Goal: Information Seeking & Learning: Learn about a topic

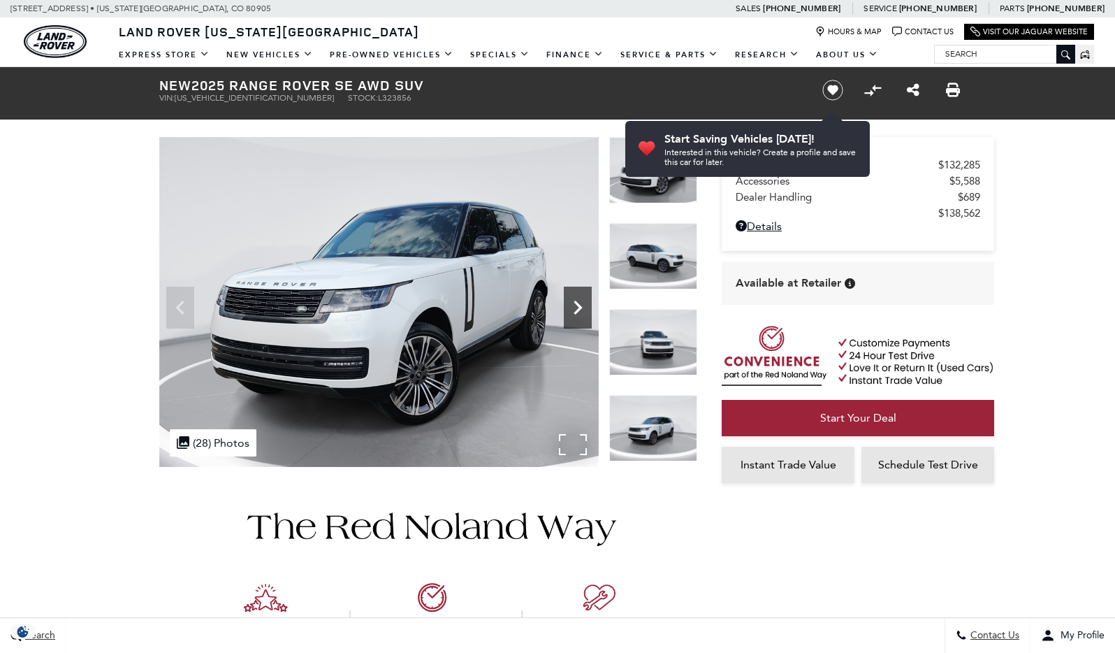
click at [574, 309] on icon "Next" at bounding box center [578, 308] width 28 height 28
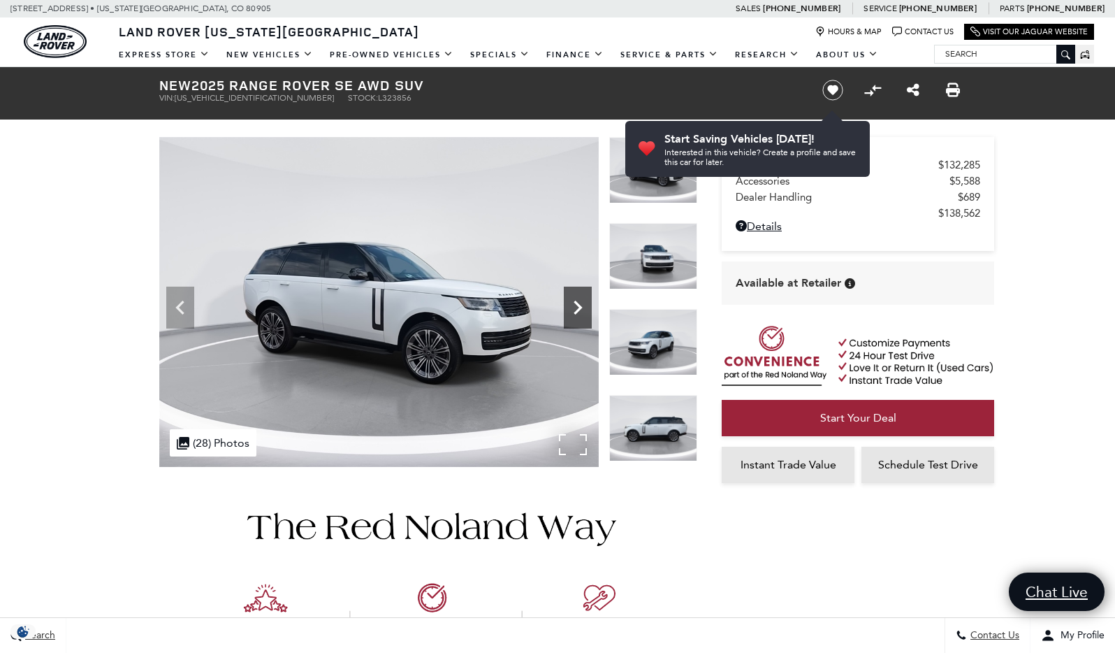
click at [574, 309] on icon "Next" at bounding box center [578, 308] width 28 height 28
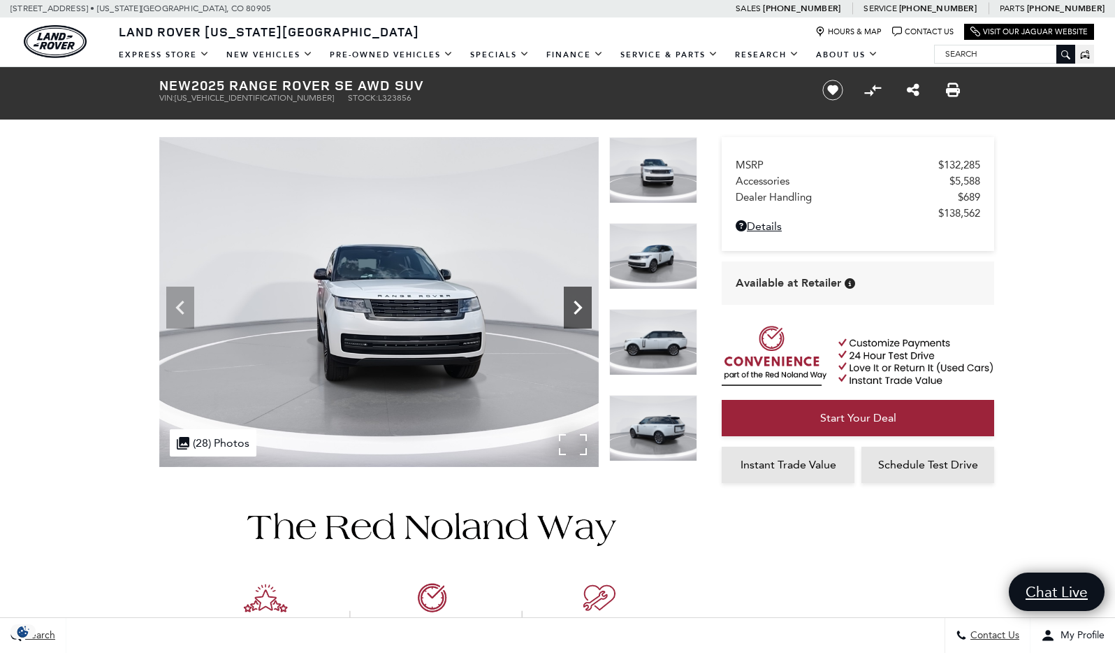
click at [574, 309] on icon "Next" at bounding box center [578, 308] width 28 height 28
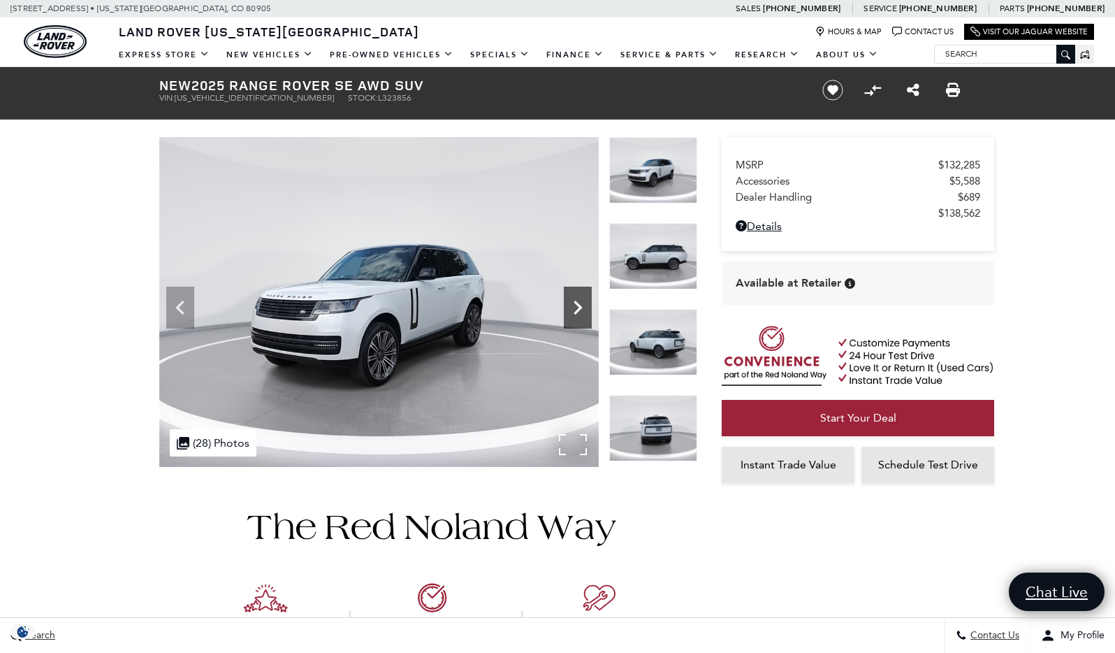
click at [574, 309] on icon "Next" at bounding box center [578, 308] width 28 height 28
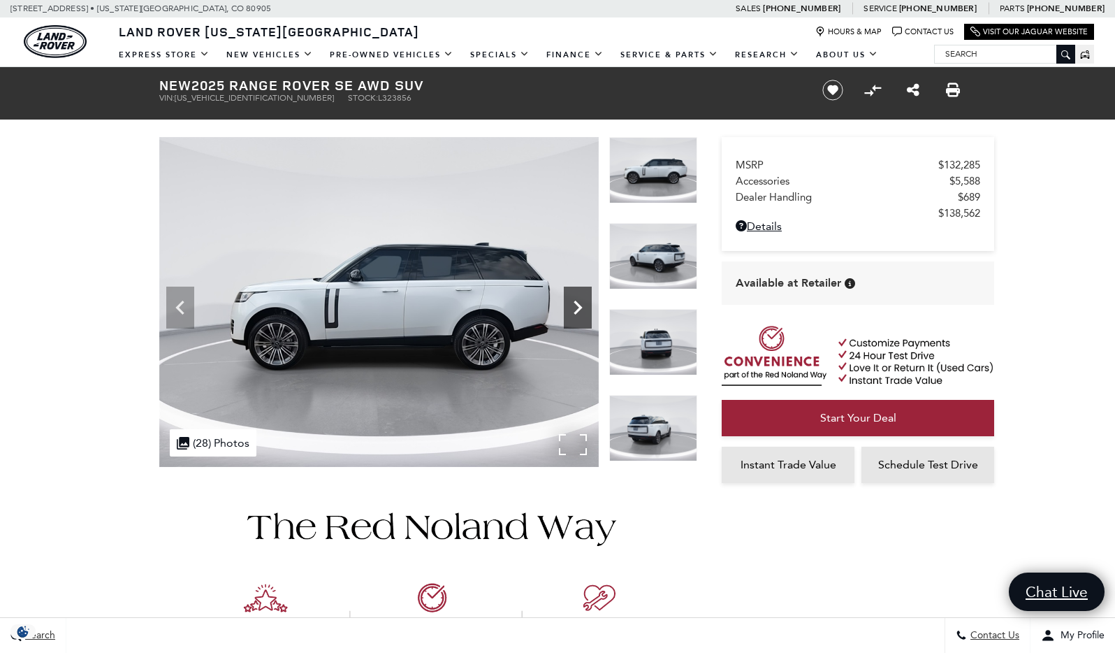
click at [574, 309] on icon "Next" at bounding box center [578, 308] width 28 height 28
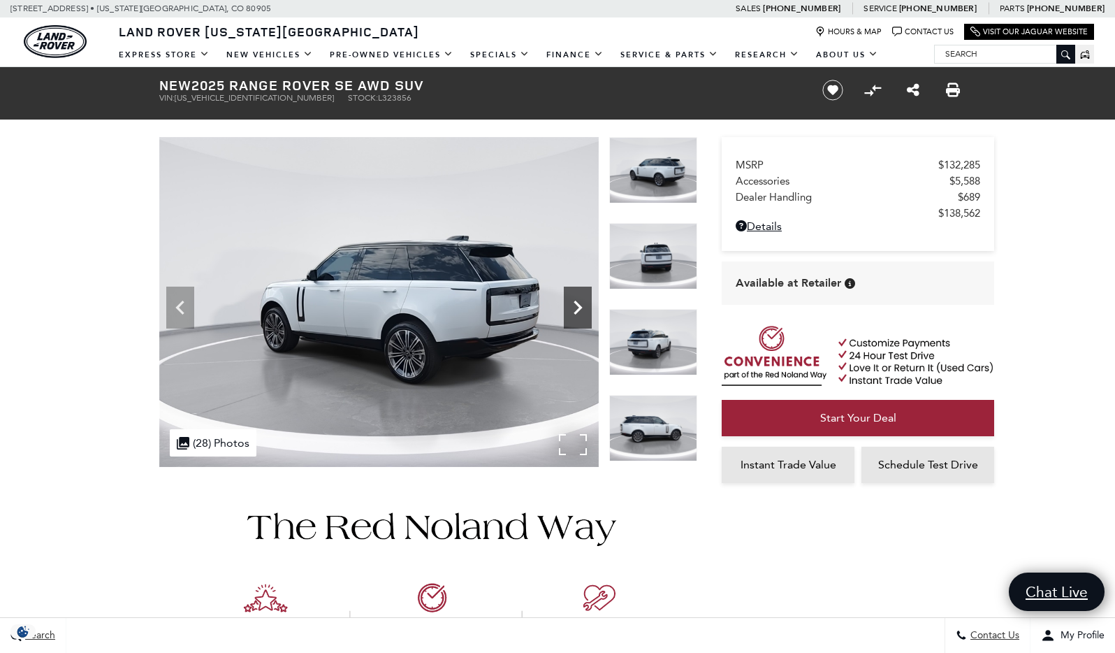
click at [574, 309] on icon "Next" at bounding box center [578, 308] width 28 height 28
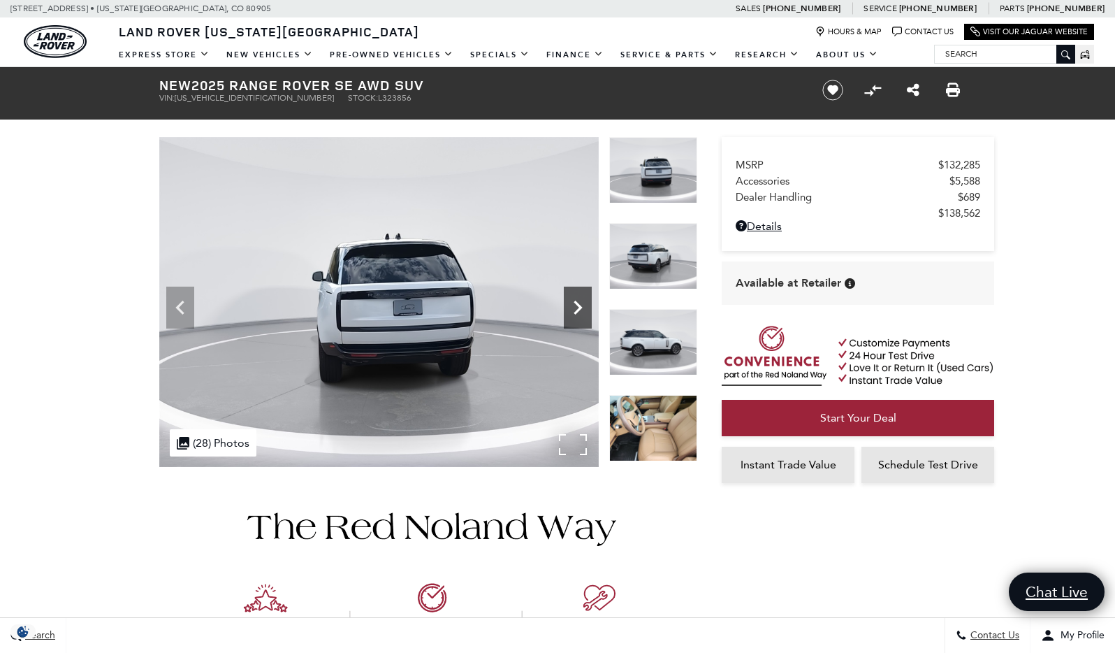
click at [574, 309] on icon "Next" at bounding box center [578, 308] width 28 height 28
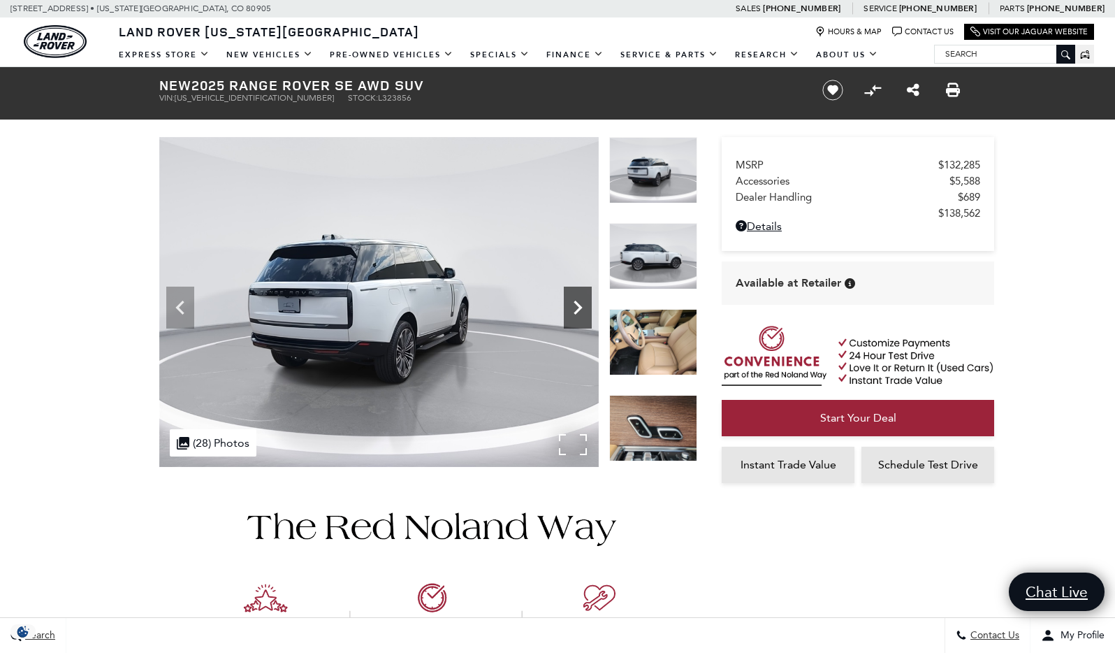
click at [574, 309] on icon "Next" at bounding box center [578, 308] width 28 height 28
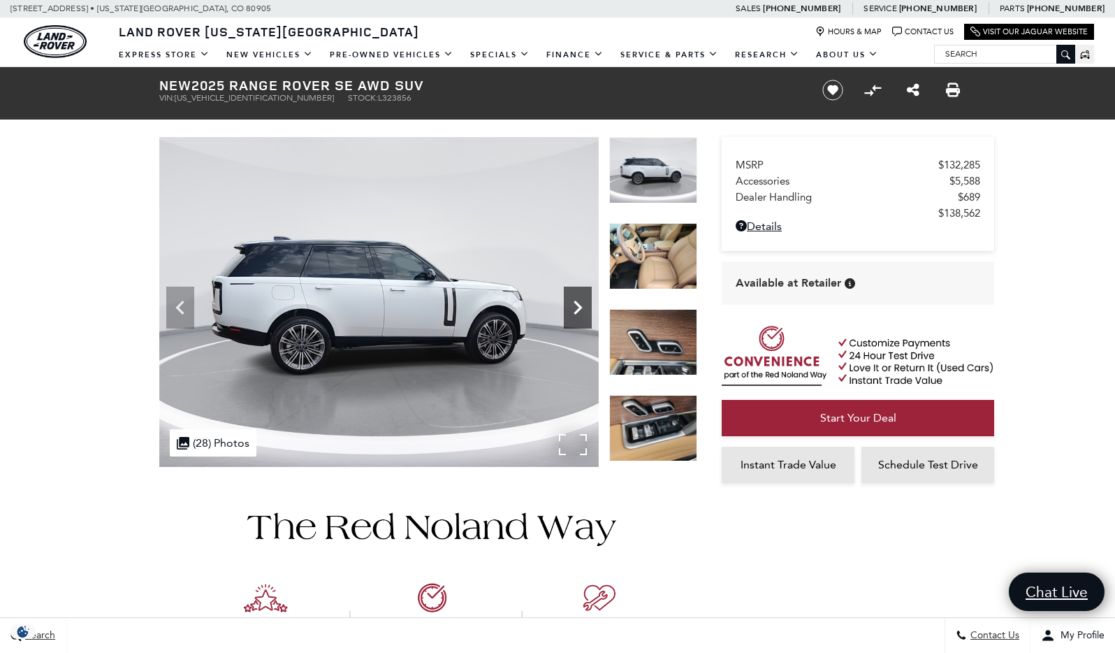
click at [574, 309] on icon "Next" at bounding box center [578, 308] width 28 height 28
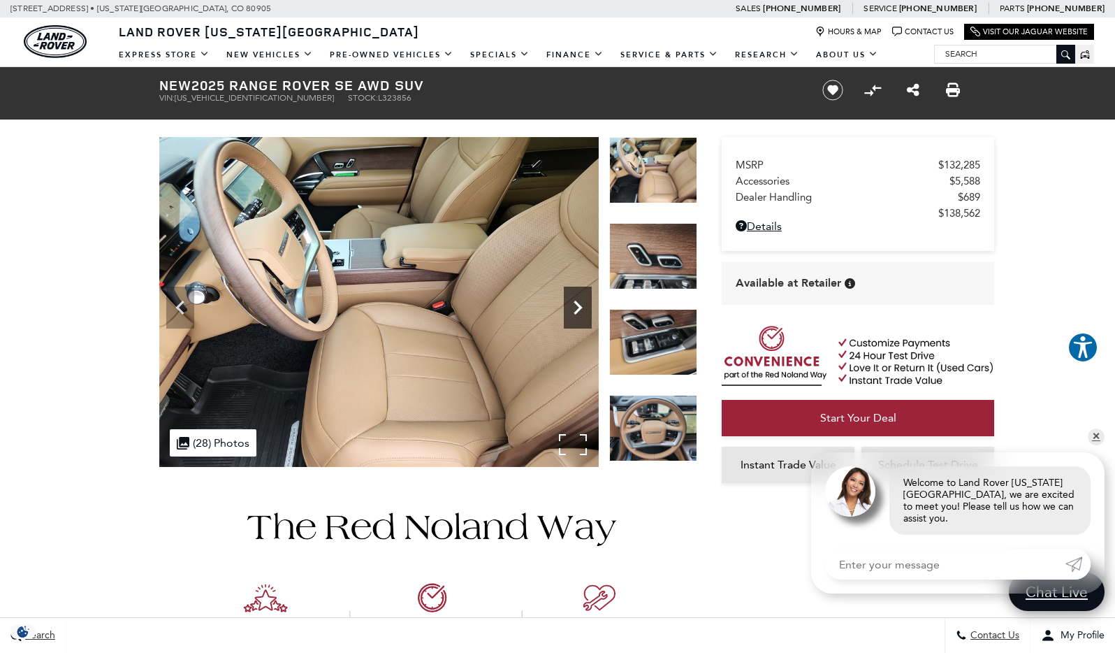
click at [574, 309] on icon "Next" at bounding box center [578, 308] width 28 height 28
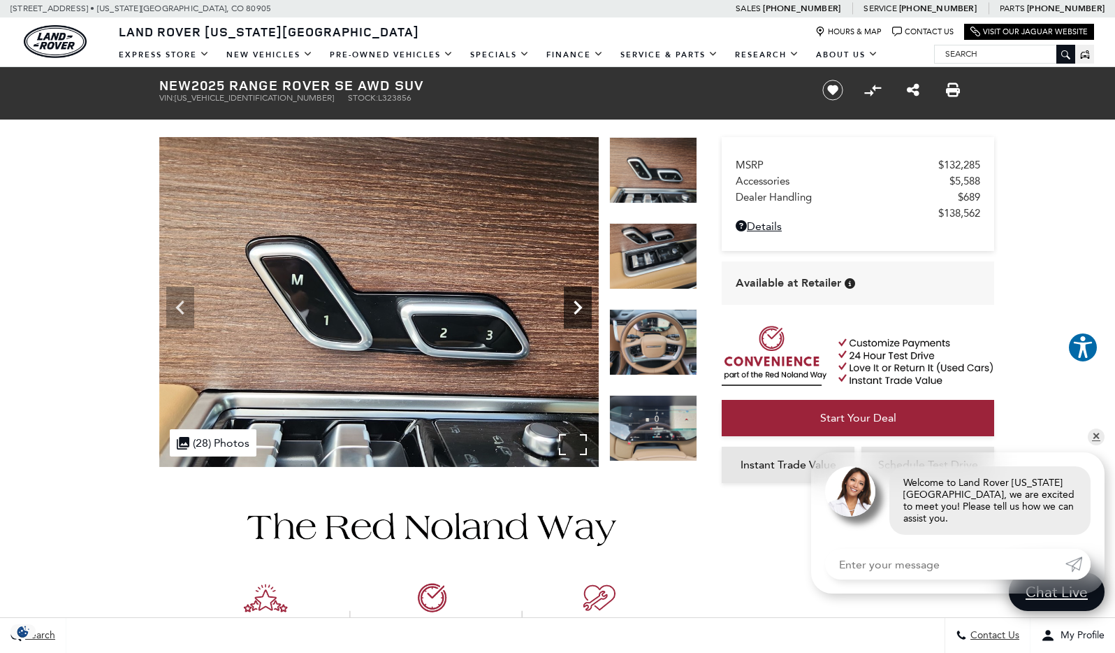
click at [574, 309] on icon "Next" at bounding box center [578, 308] width 28 height 28
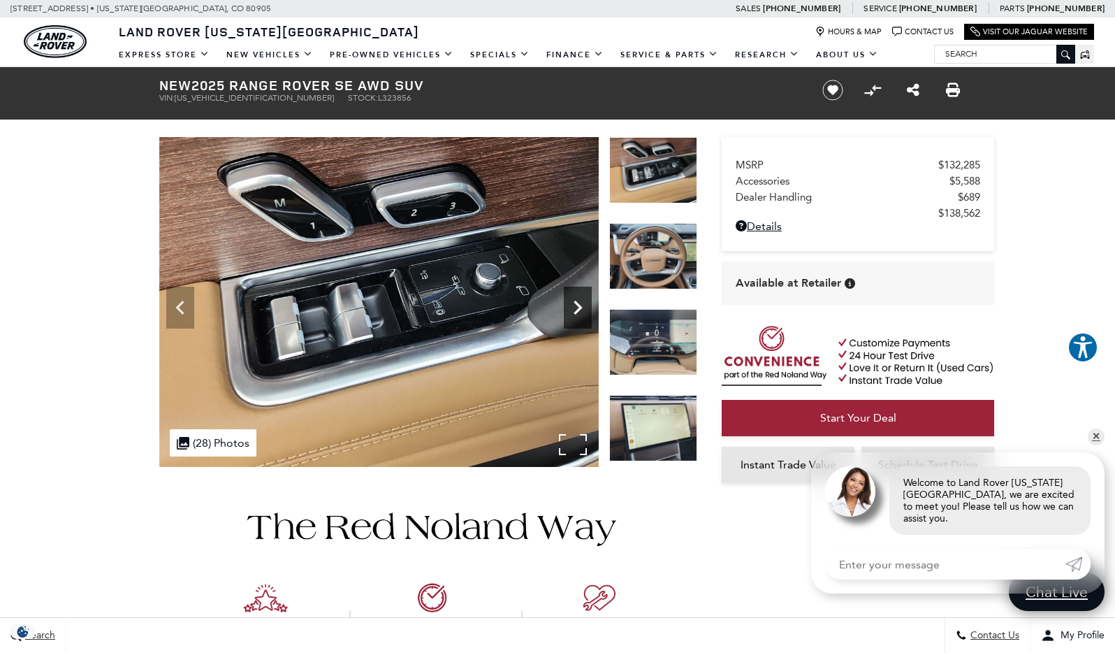
click at [574, 309] on icon "Next" at bounding box center [578, 308] width 28 height 28
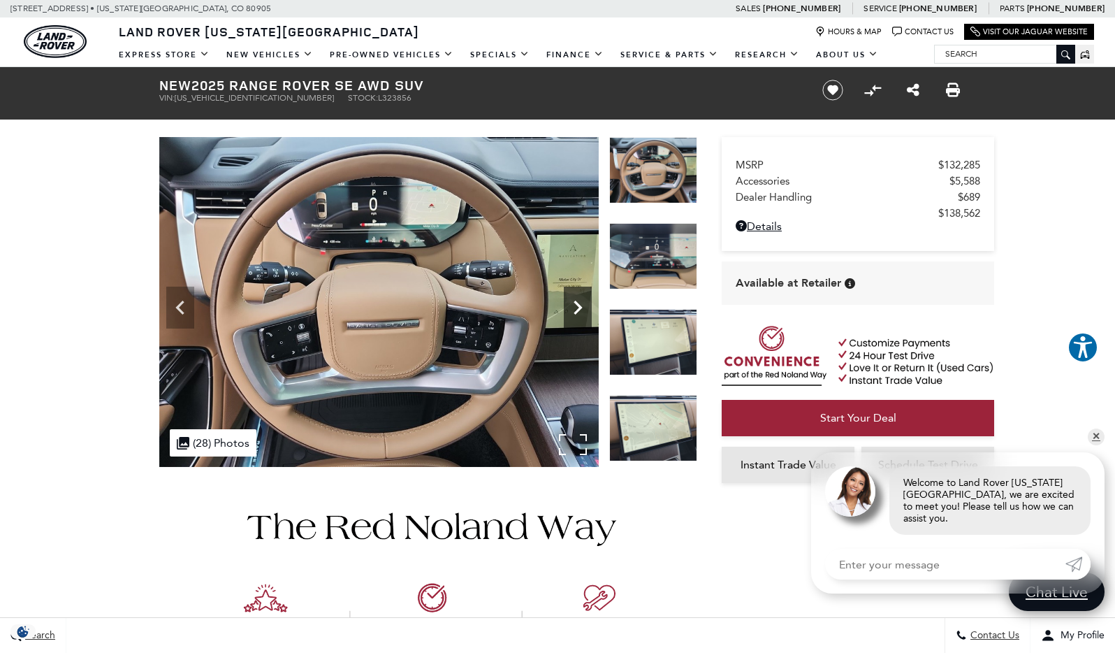
click at [574, 309] on icon "Next" at bounding box center [578, 308] width 28 height 28
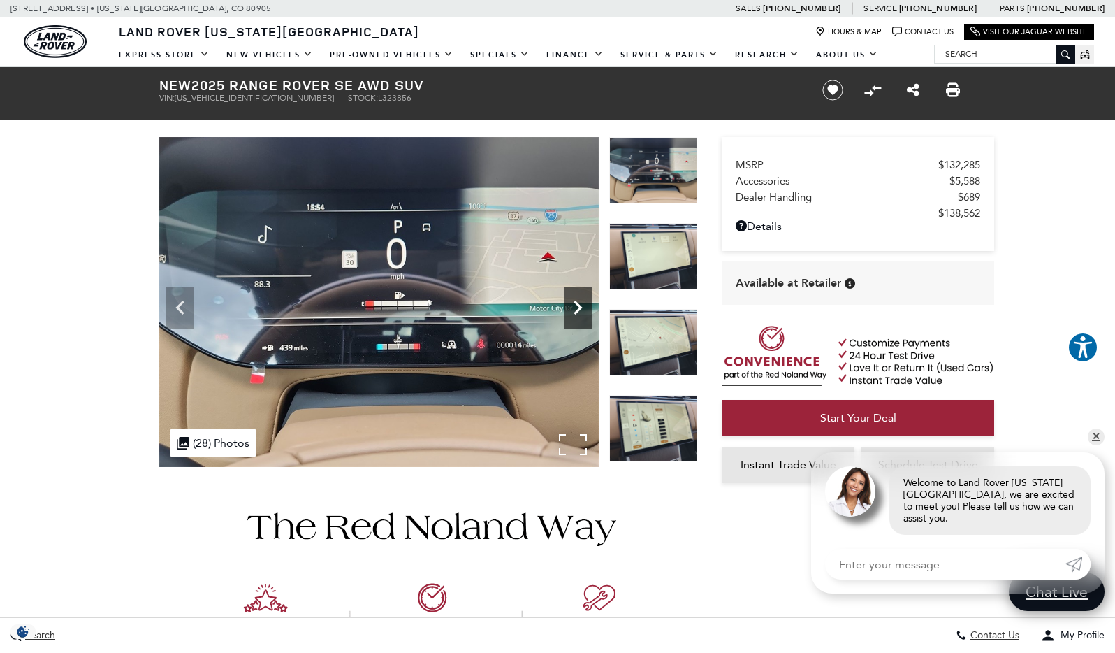
click at [574, 309] on icon "Next" at bounding box center [578, 308] width 28 height 28
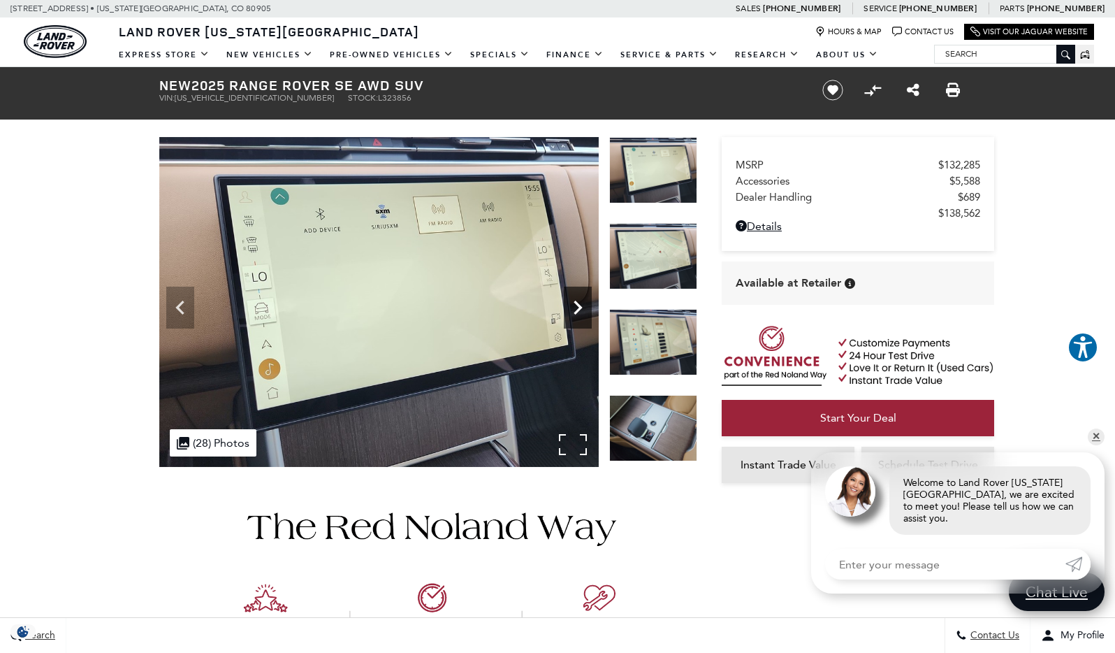
click at [574, 309] on icon "Next" at bounding box center [578, 308] width 28 height 28
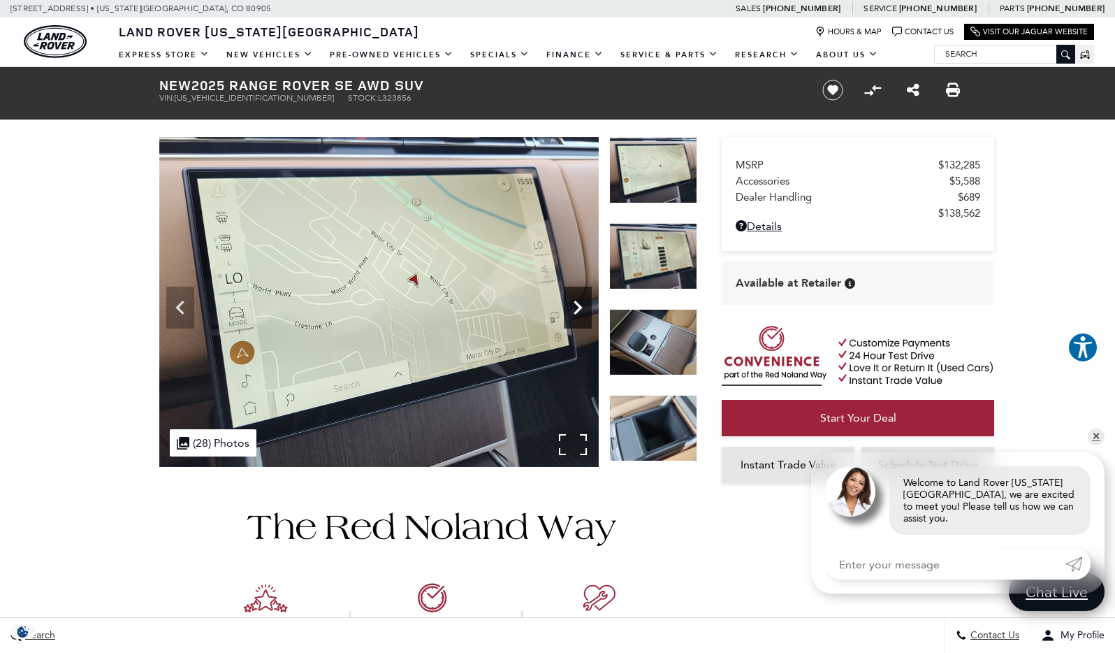
click at [574, 309] on icon "Next" at bounding box center [578, 308] width 28 height 28
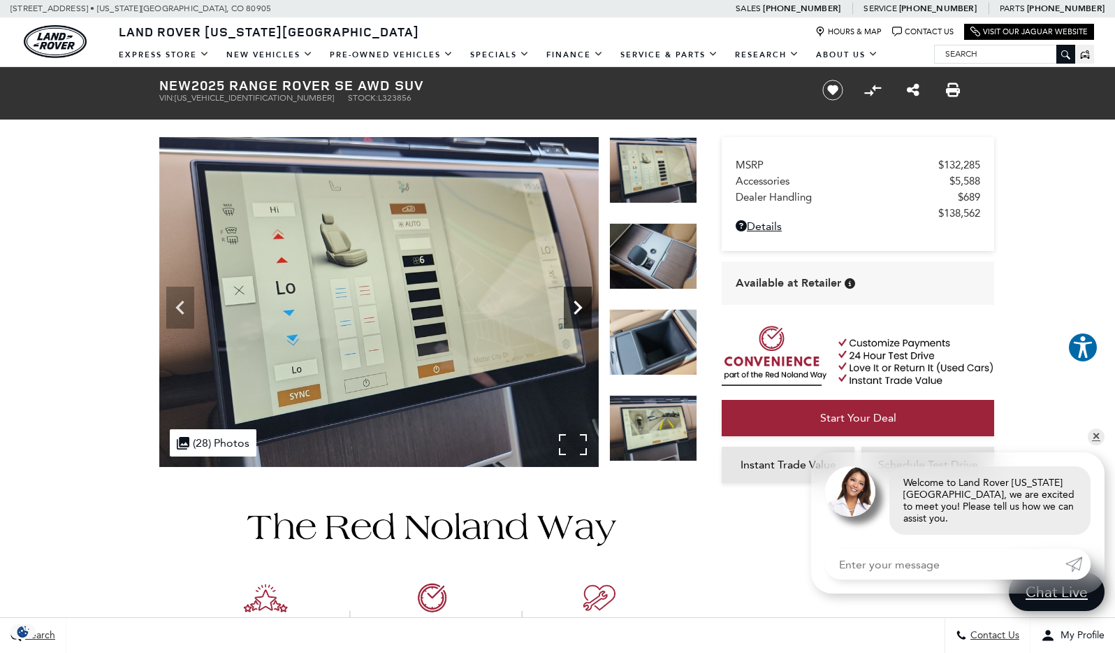
click at [574, 309] on icon "Next" at bounding box center [578, 308] width 28 height 28
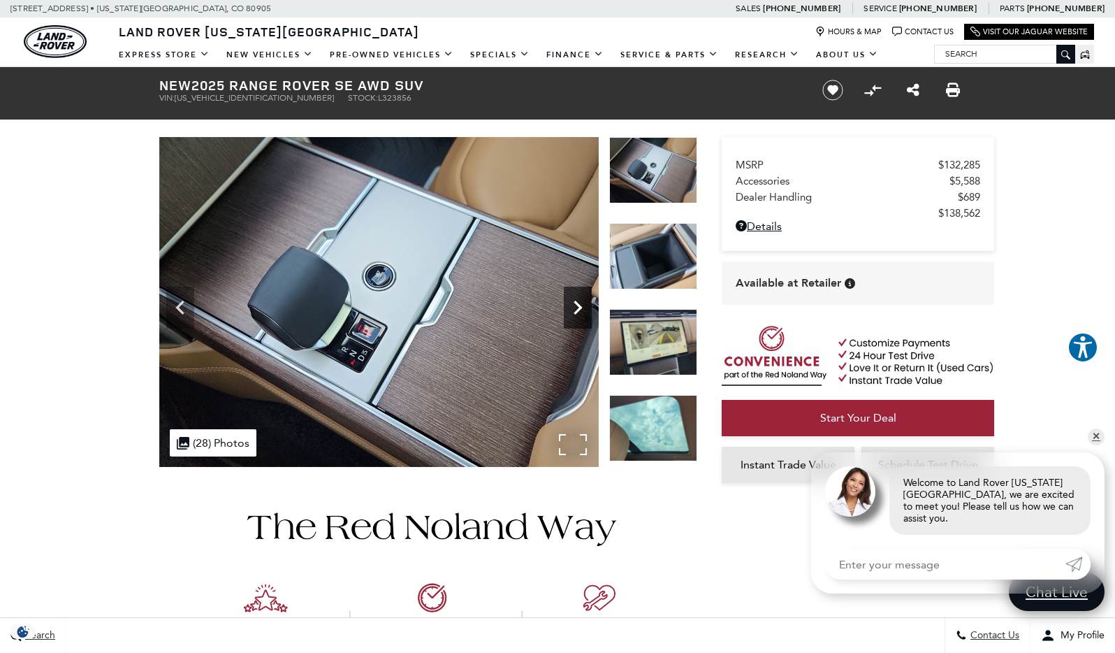
click at [574, 309] on icon "Next" at bounding box center [578, 308] width 28 height 28
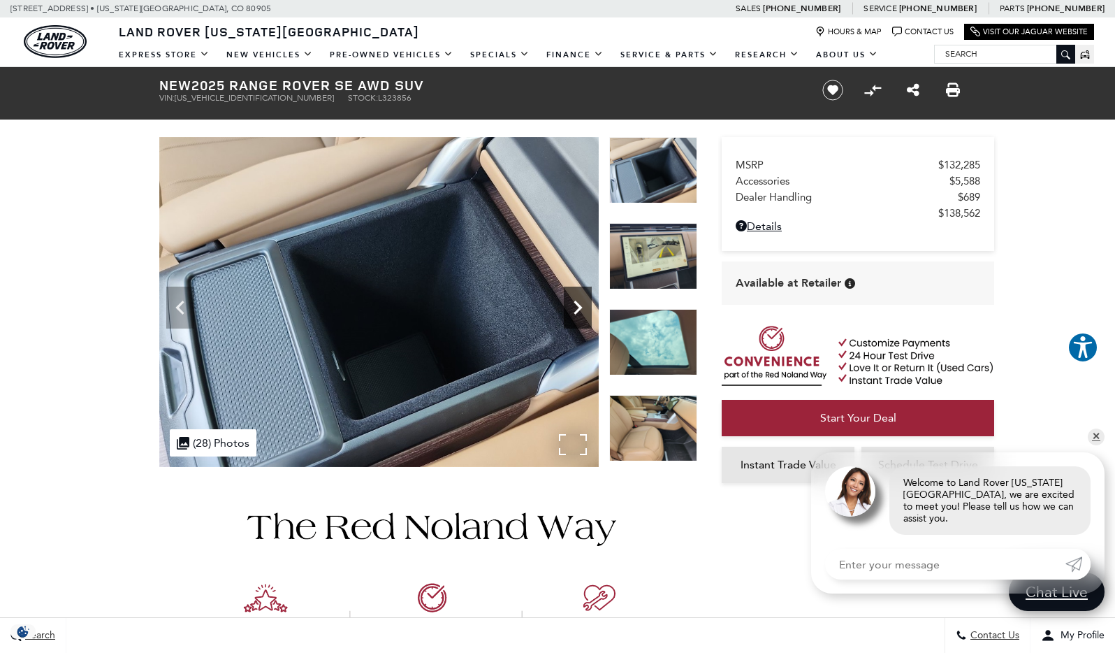
click at [574, 309] on icon "Next" at bounding box center [578, 308] width 28 height 28
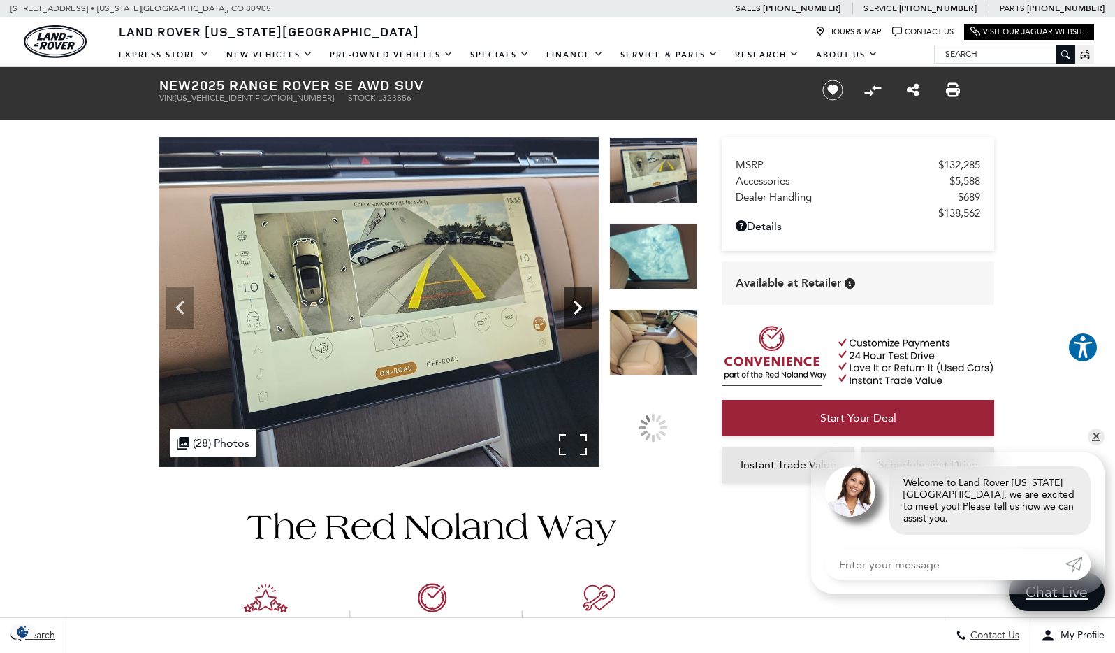
click at [574, 309] on icon "Next" at bounding box center [578, 308] width 28 height 28
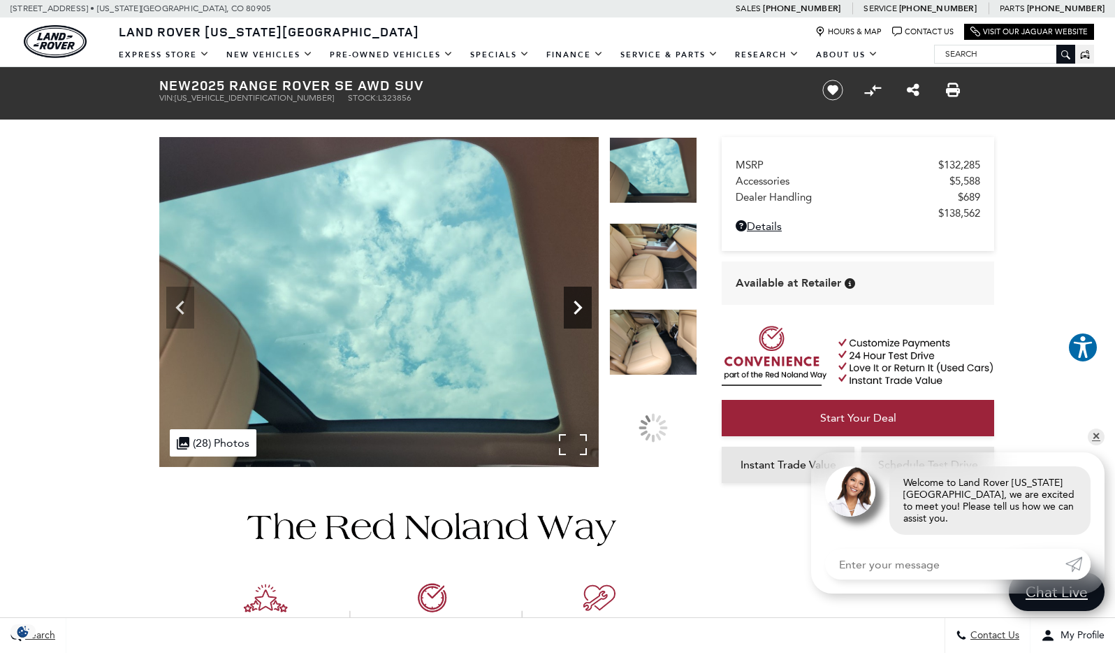
click at [574, 309] on icon "Next" at bounding box center [578, 308] width 28 height 28
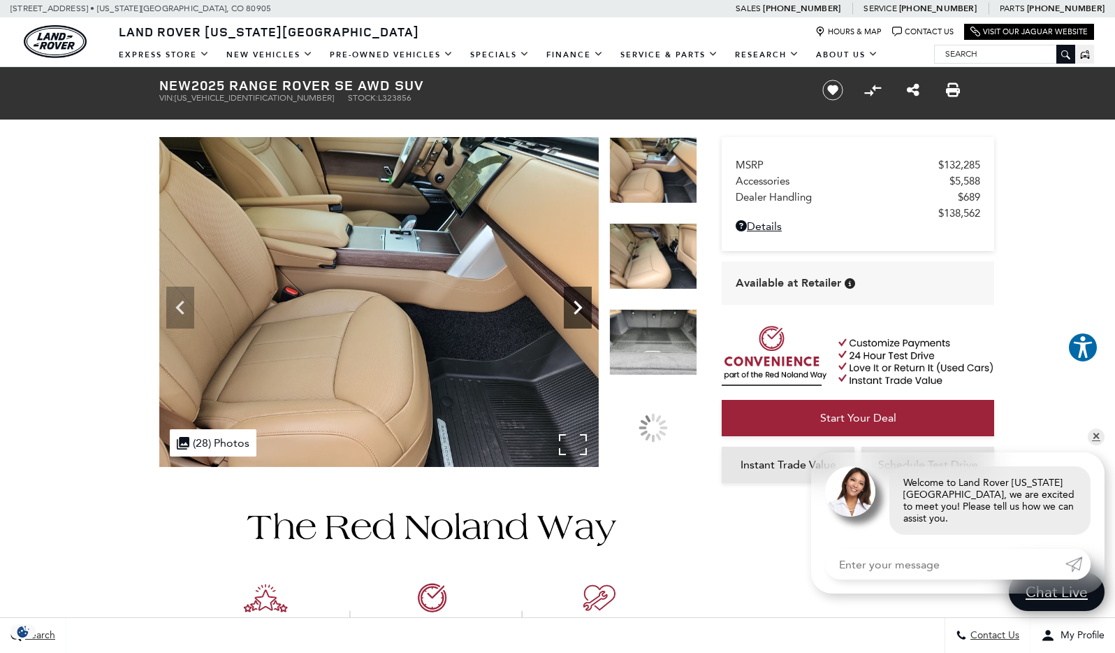
click at [574, 309] on icon "Next" at bounding box center [578, 308] width 28 height 28
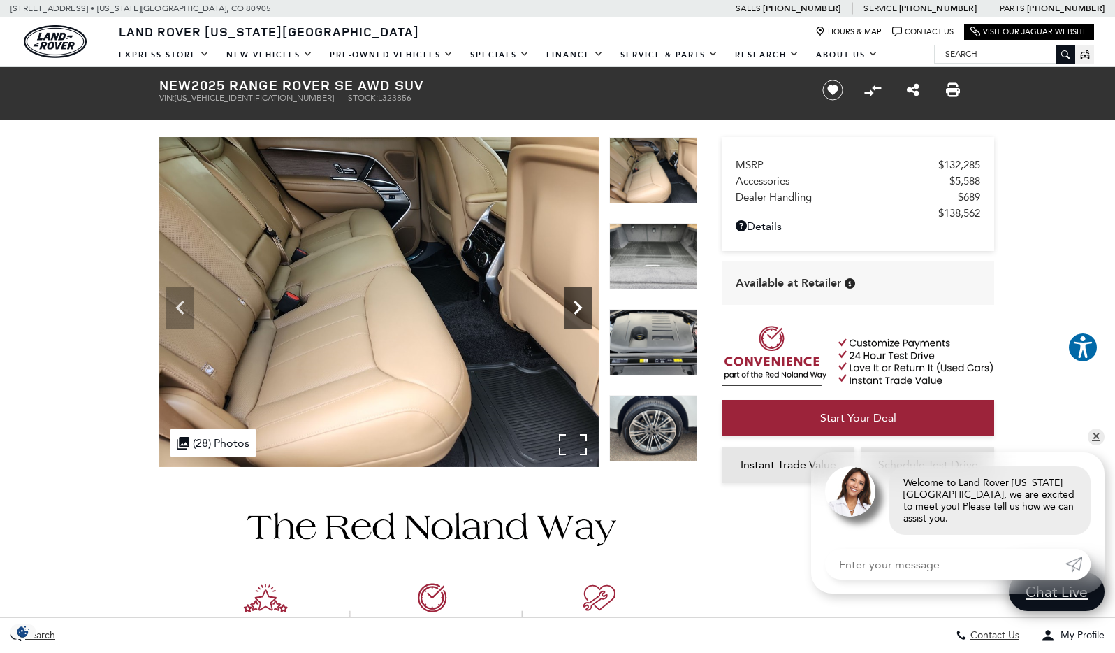
click at [574, 309] on icon "Next" at bounding box center [578, 308] width 28 height 28
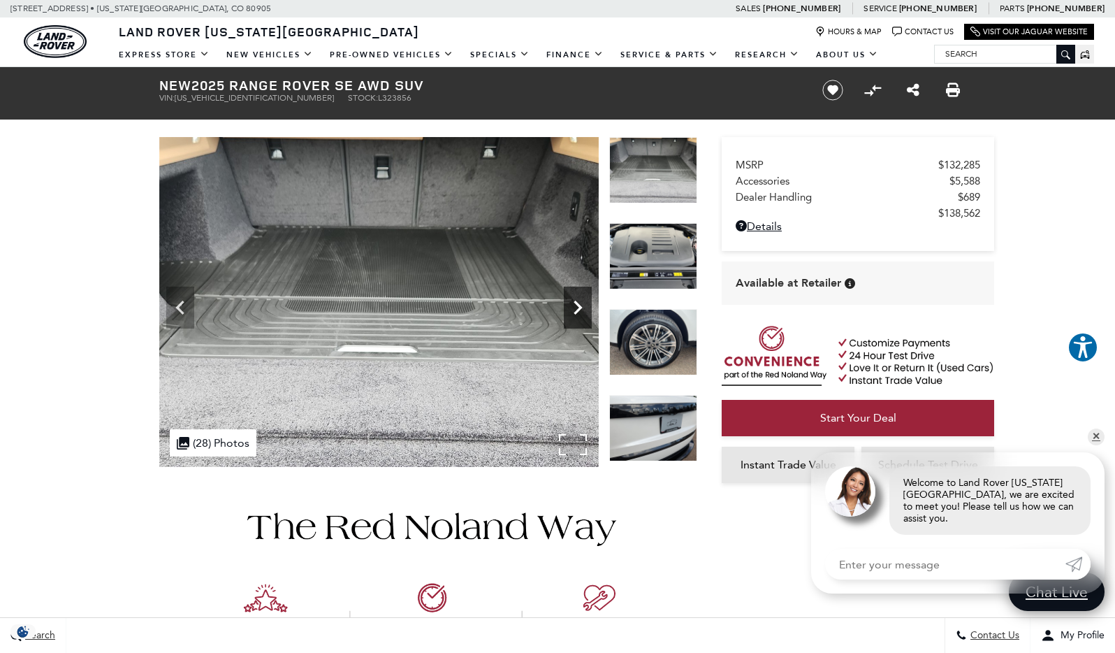
click at [574, 309] on icon "Next" at bounding box center [578, 308] width 28 height 28
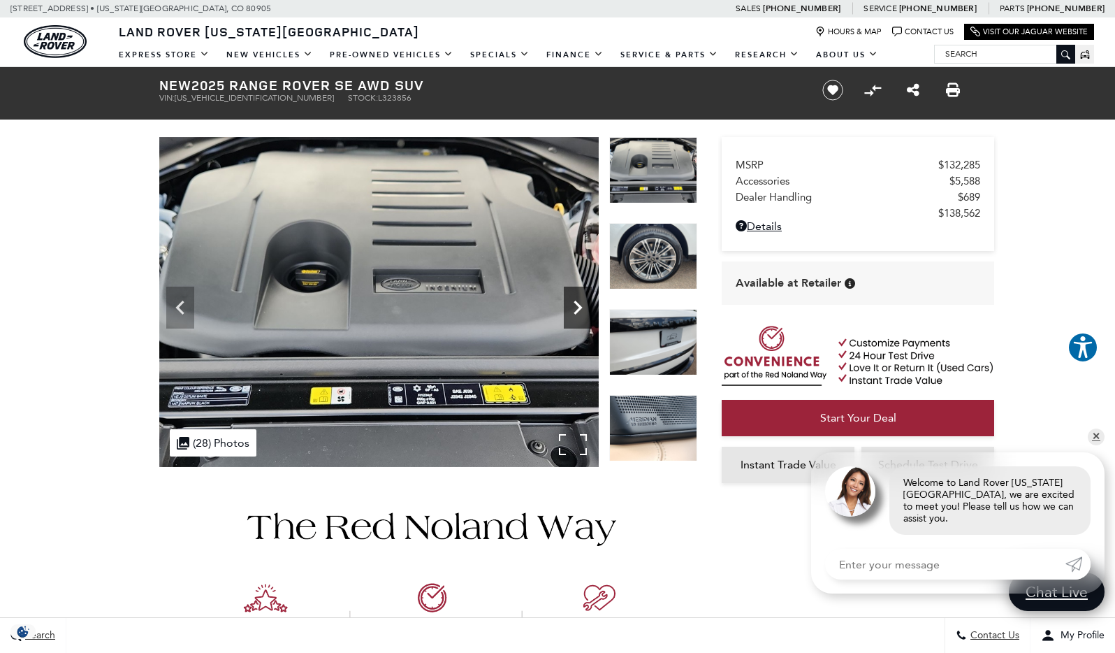
click at [574, 309] on icon "Next" at bounding box center [578, 308] width 28 height 28
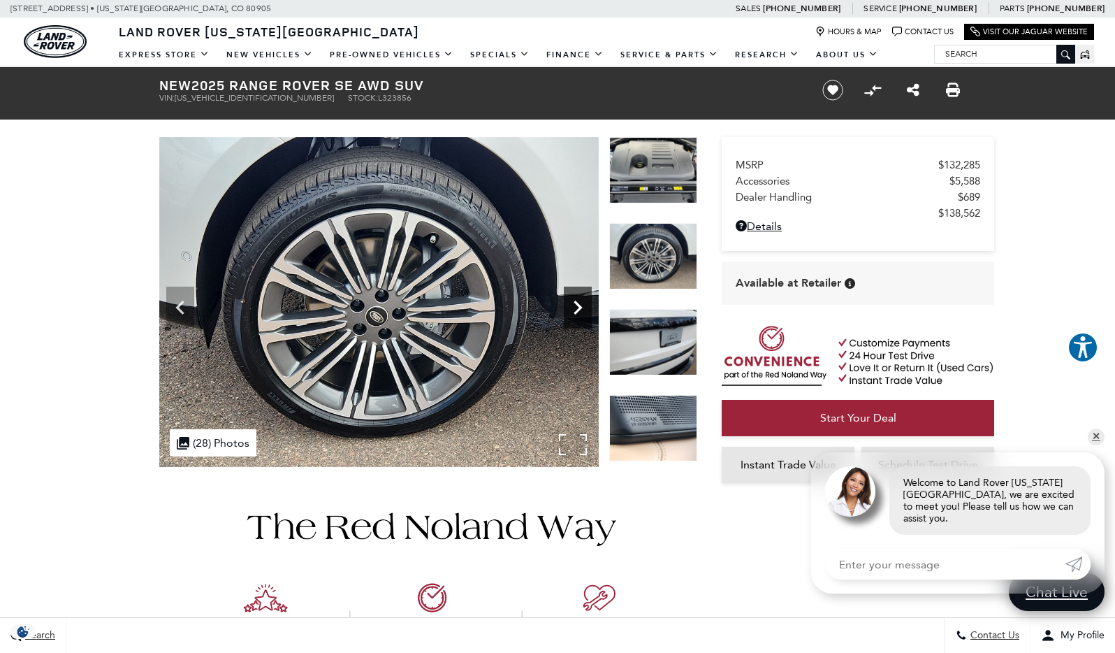
click at [574, 309] on icon "Next" at bounding box center [578, 308] width 28 height 28
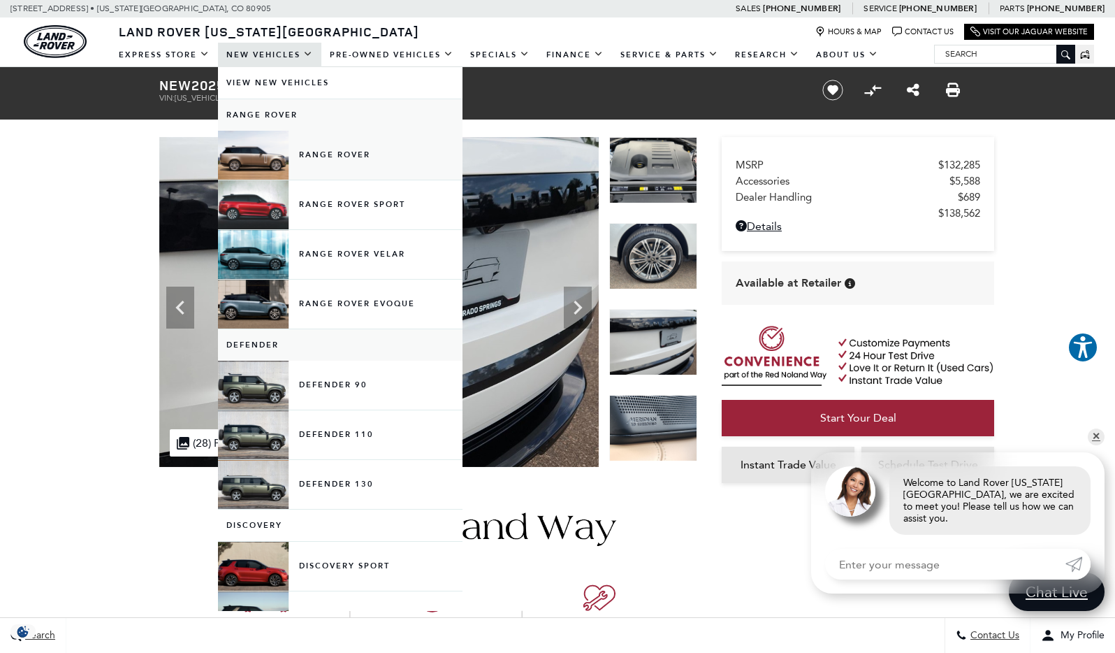
click at [323, 153] on link "Range Rover" at bounding box center [340, 155] width 245 height 49
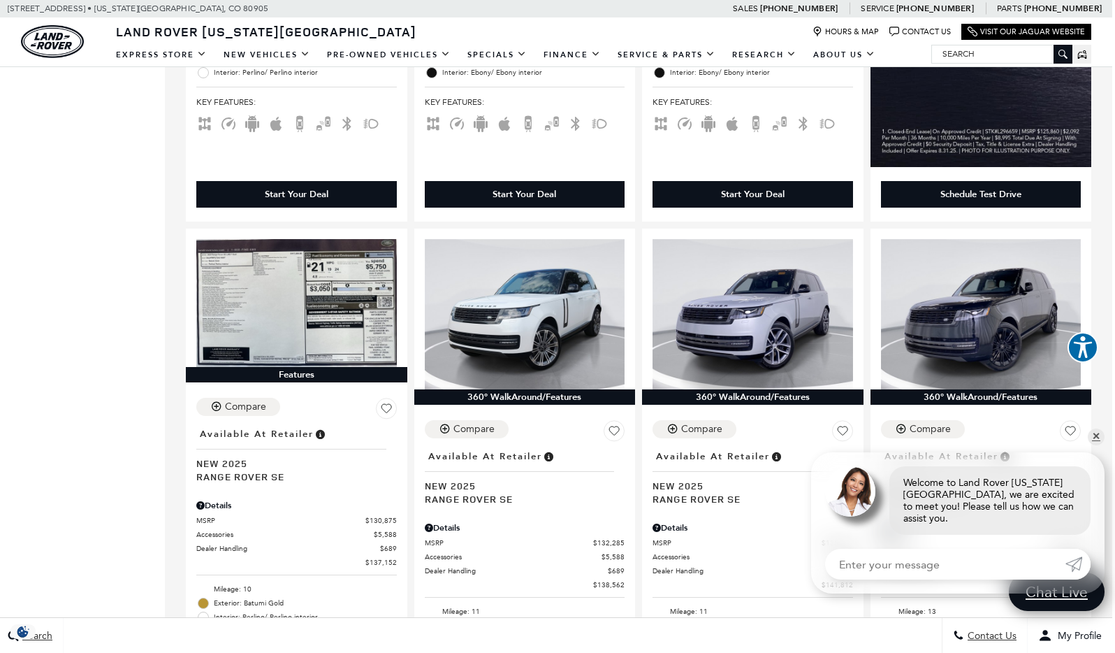
scroll to position [783, 3]
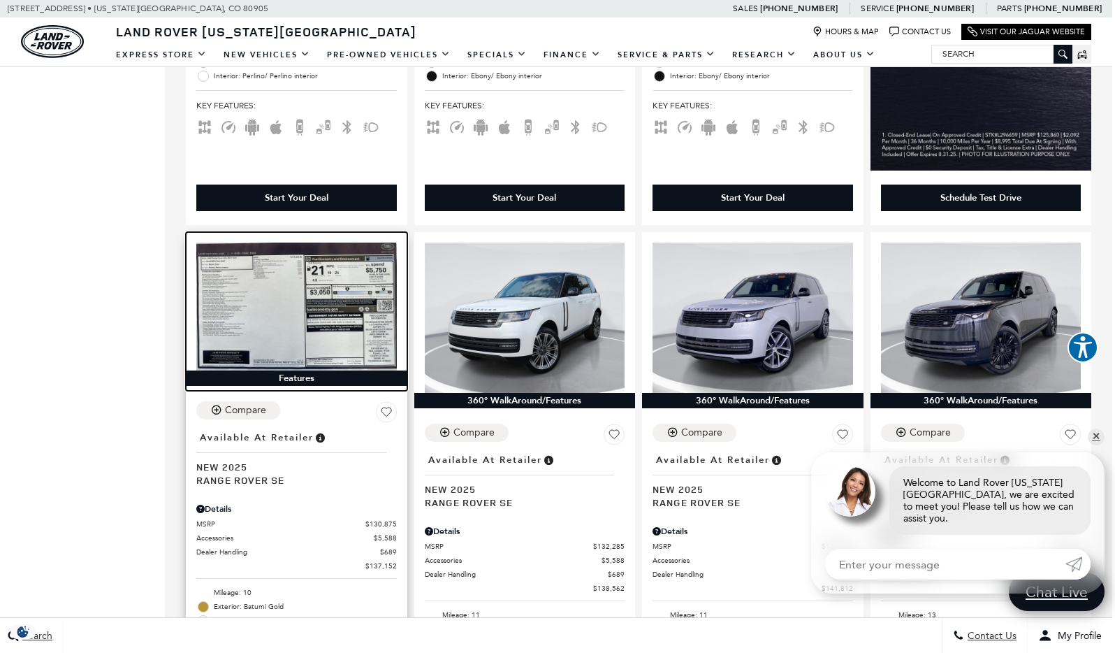
click at [298, 277] on img at bounding box center [296, 307] width 201 height 128
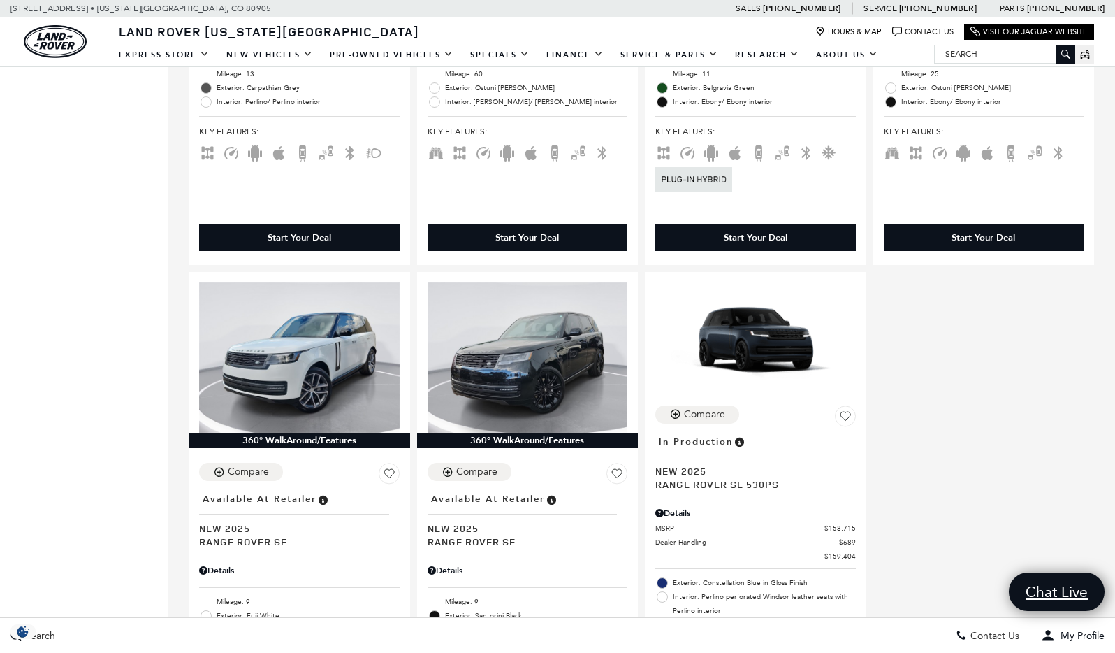
scroll to position [1911, 0]
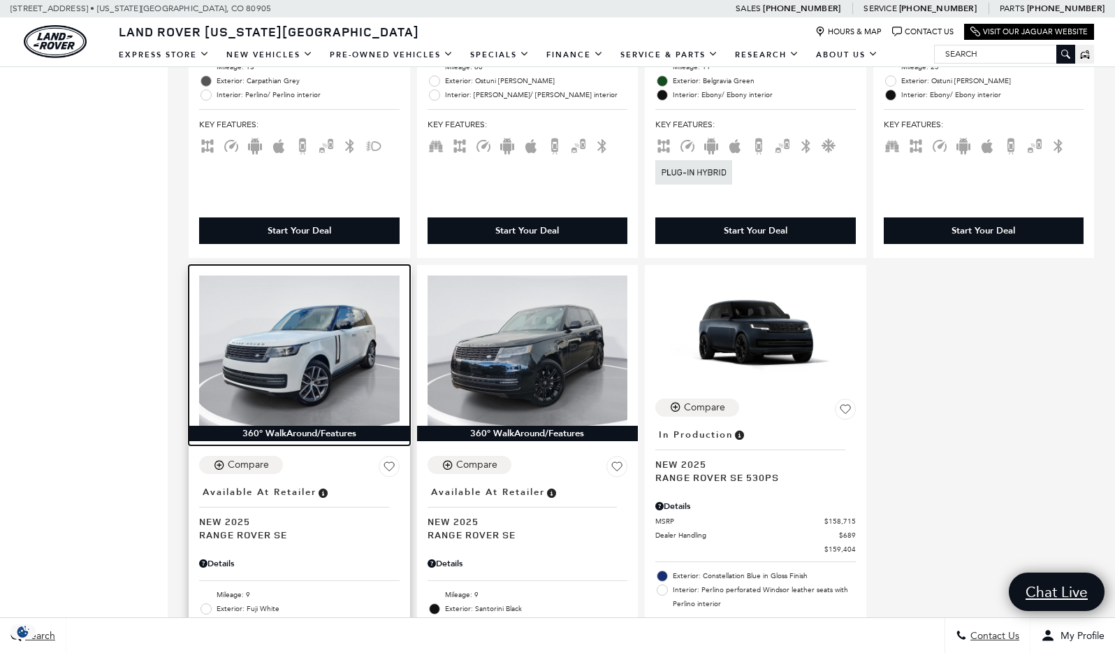
click at [332, 350] on img at bounding box center [299, 350] width 201 height 150
